Goal: Information Seeking & Learning: Learn about a topic

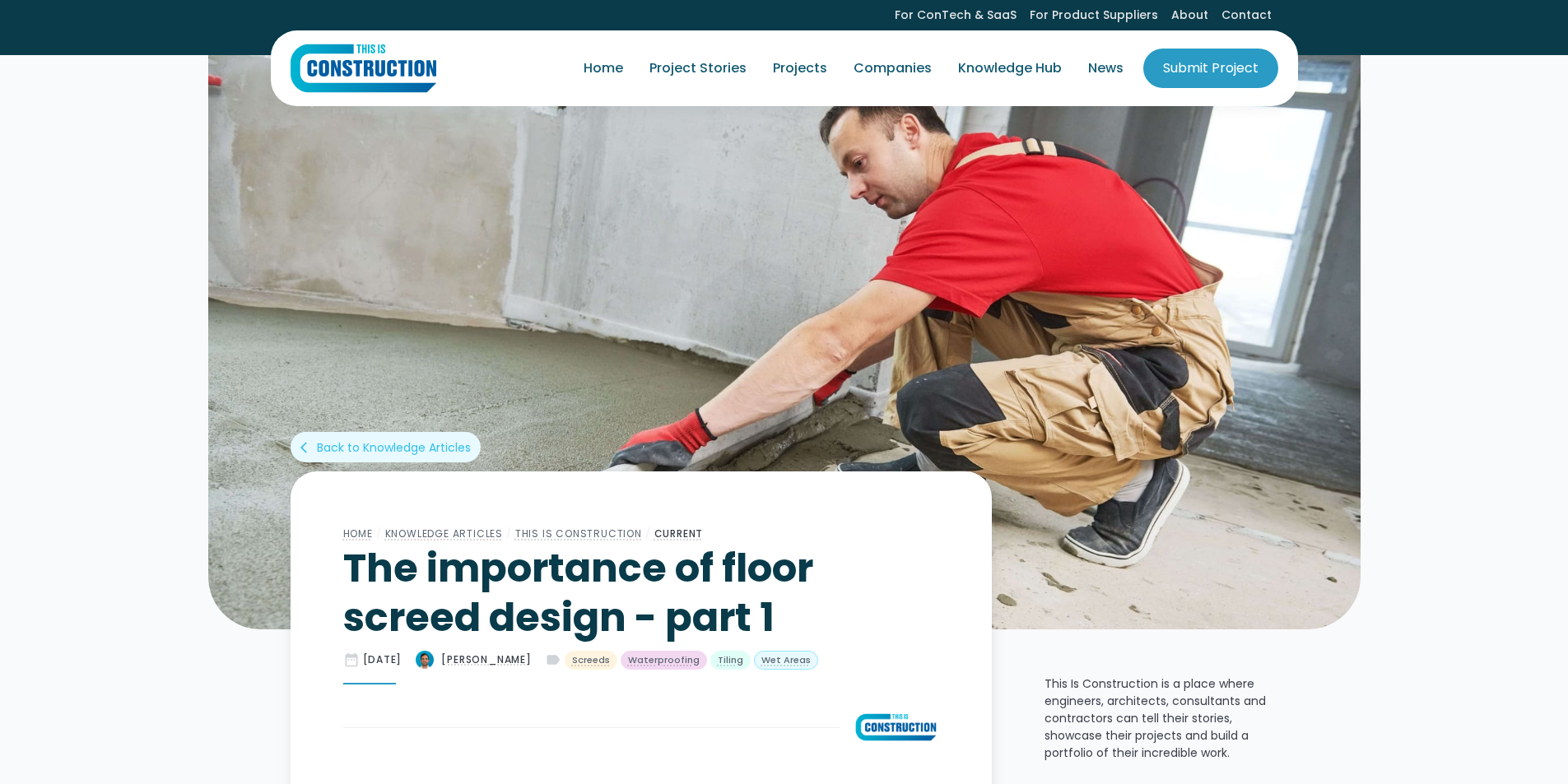
click at [592, 345] on img at bounding box center [784, 342] width 1153 height 576
click at [591, 345] on img at bounding box center [784, 342] width 1153 height 576
click at [306, 446] on div "arrow_back_ios" at bounding box center [307, 448] width 13 height 17
click at [686, 660] on div "Waterproofing" at bounding box center [663, 660] width 72 height 14
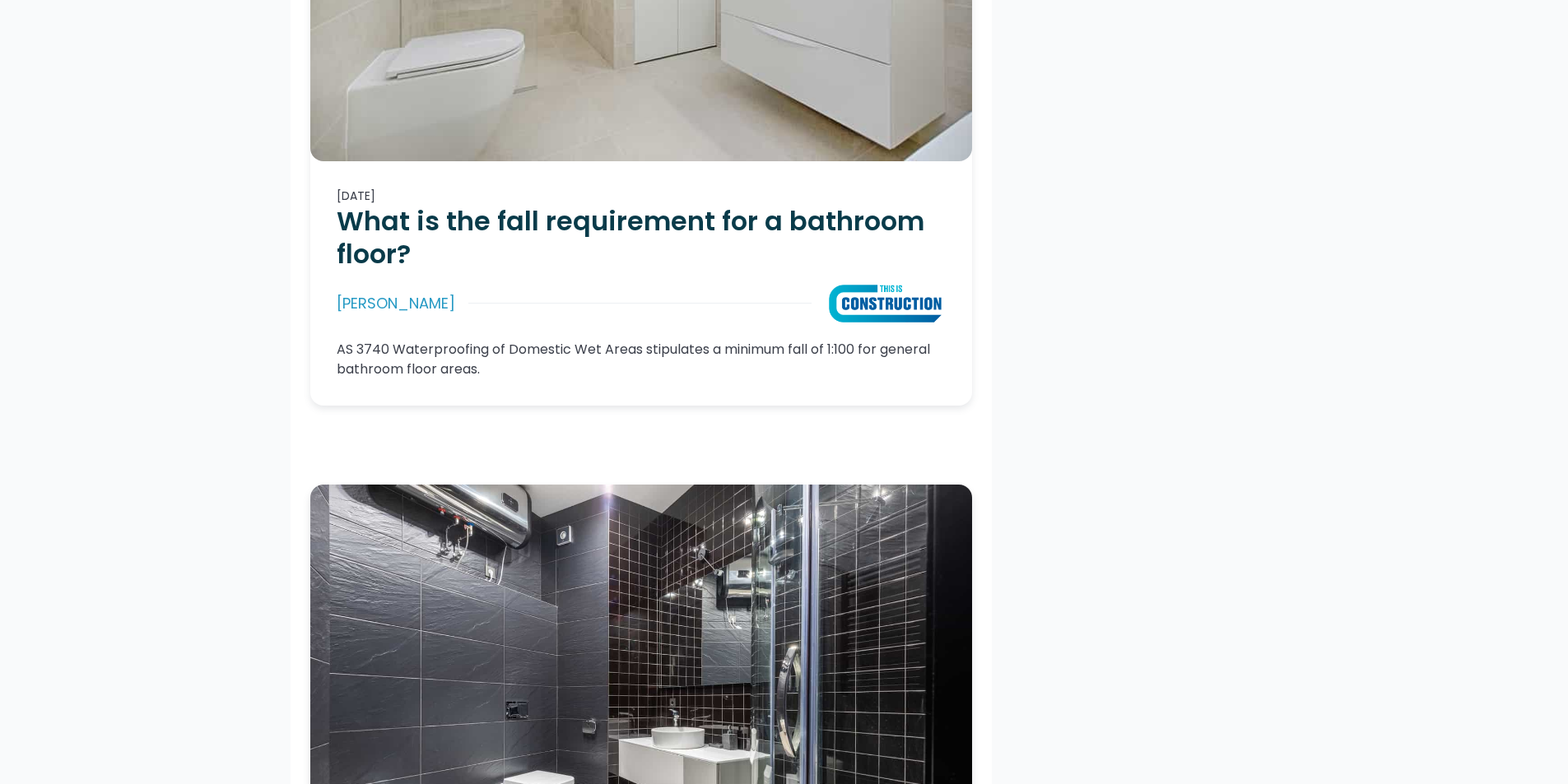
scroll to position [2716, 0]
